Goal: Find specific page/section: Find specific page/section

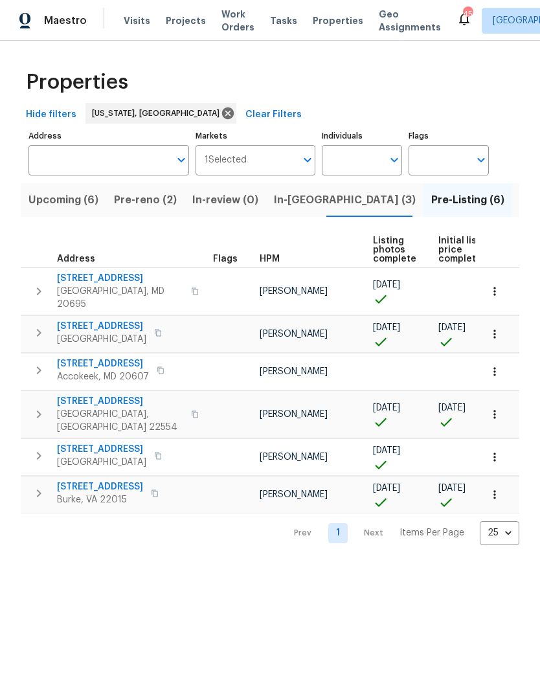
click at [82, 480] on span "[STREET_ADDRESS]" at bounding box center [100, 486] width 86 height 13
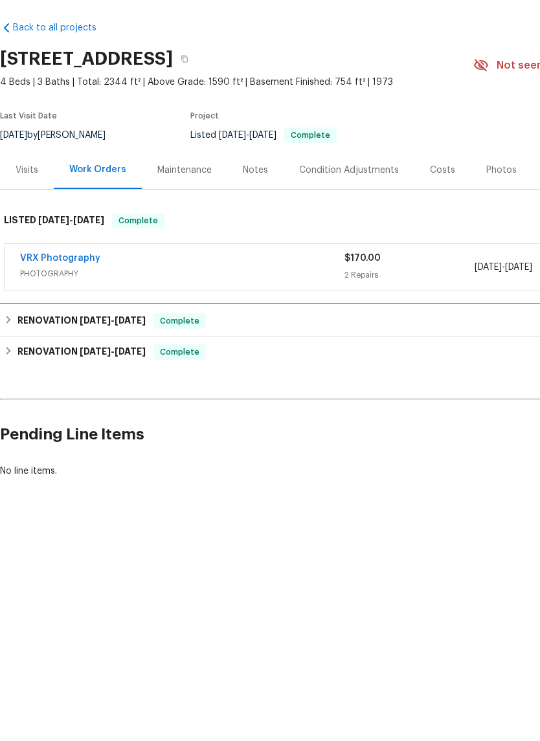
click at [13, 360] on icon at bounding box center [8, 364] width 9 height 9
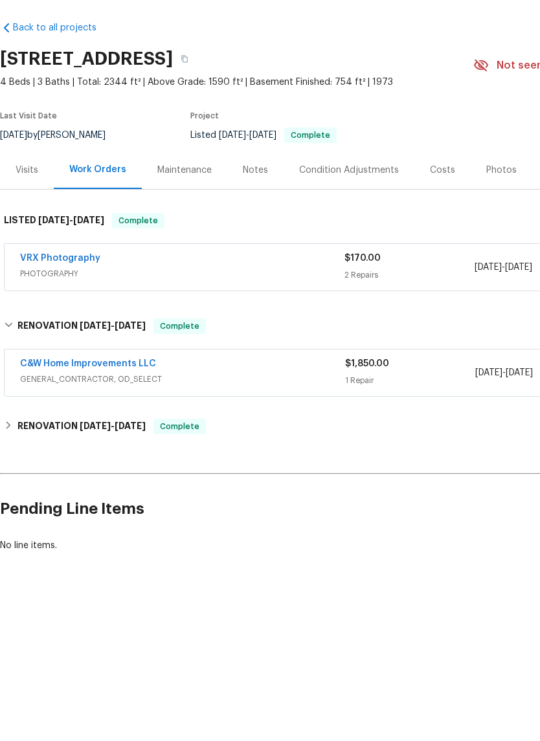
click at [119, 404] on link "C&W Home Improvements LLC" at bounding box center [88, 408] width 136 height 9
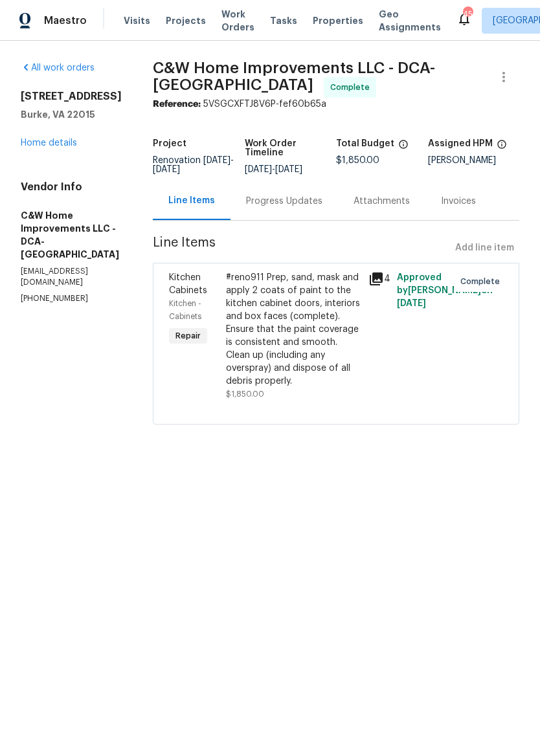
click at [63, 135] on div "9505 Scorpio Ln Burke, VA 22015 Home details" at bounding box center [71, 120] width 101 height 60
click at [54, 134] on div "9505 Scorpio Ln Burke, VA 22015 Home details" at bounding box center [71, 120] width 101 height 60
